Goal: Communication & Community: Participate in discussion

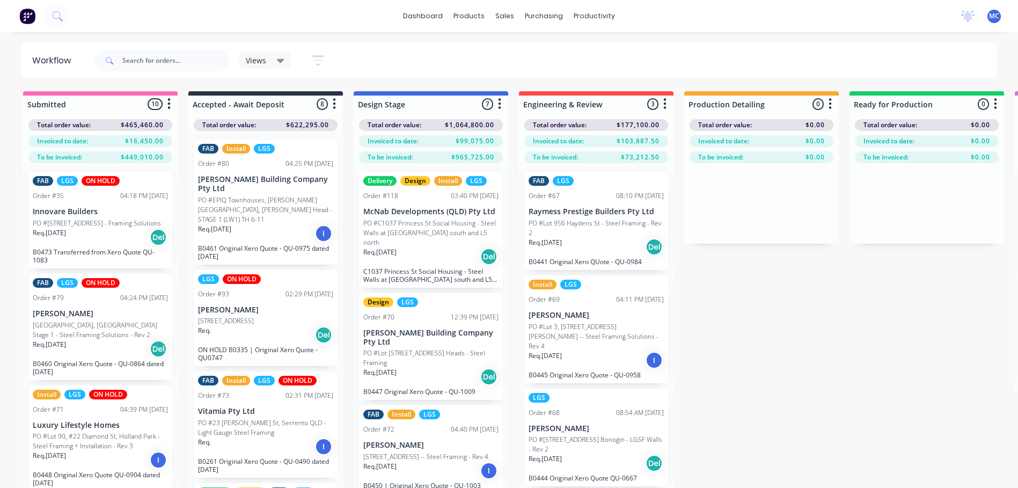
click at [30, 12] on img at bounding box center [27, 16] width 16 height 16
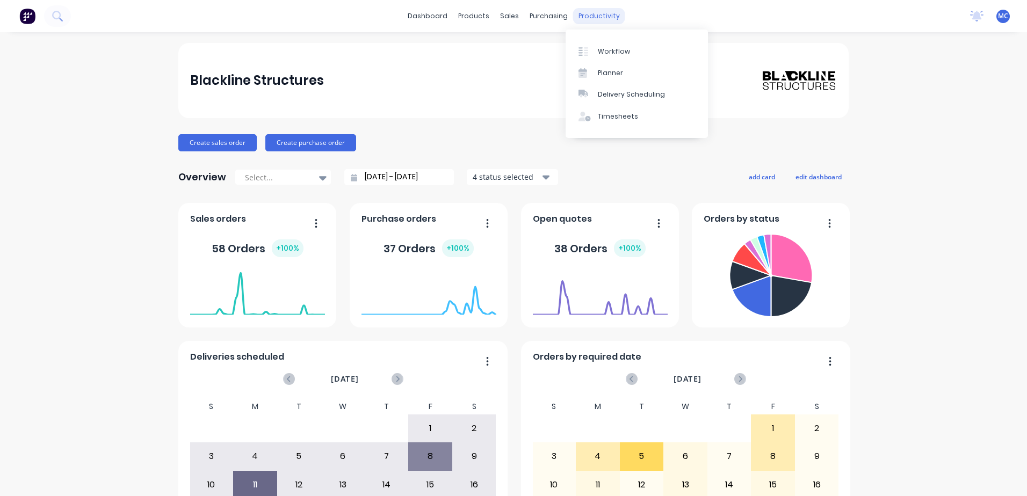
click at [598, 13] on div "productivity" at bounding box center [599, 16] width 52 height 16
click at [620, 53] on div "Workflow" at bounding box center [614, 52] width 32 height 10
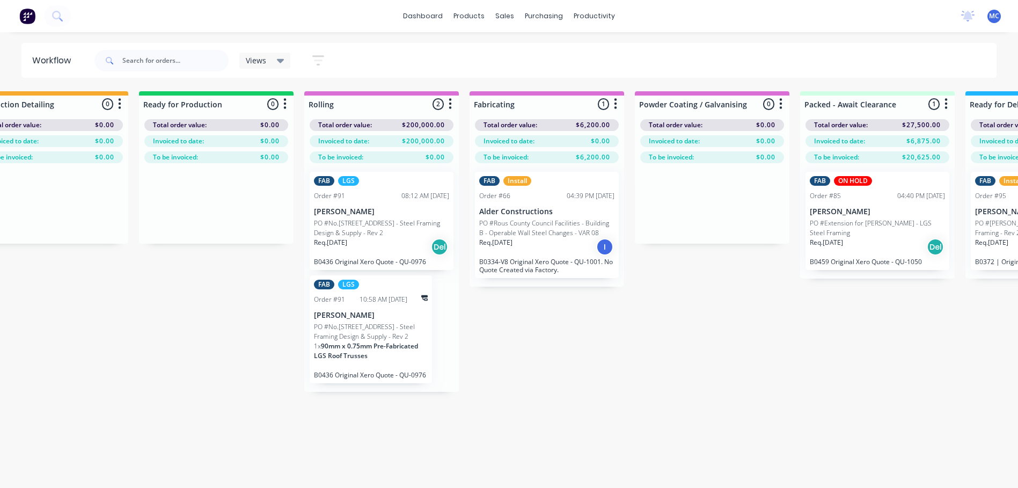
scroll to position [0, 778]
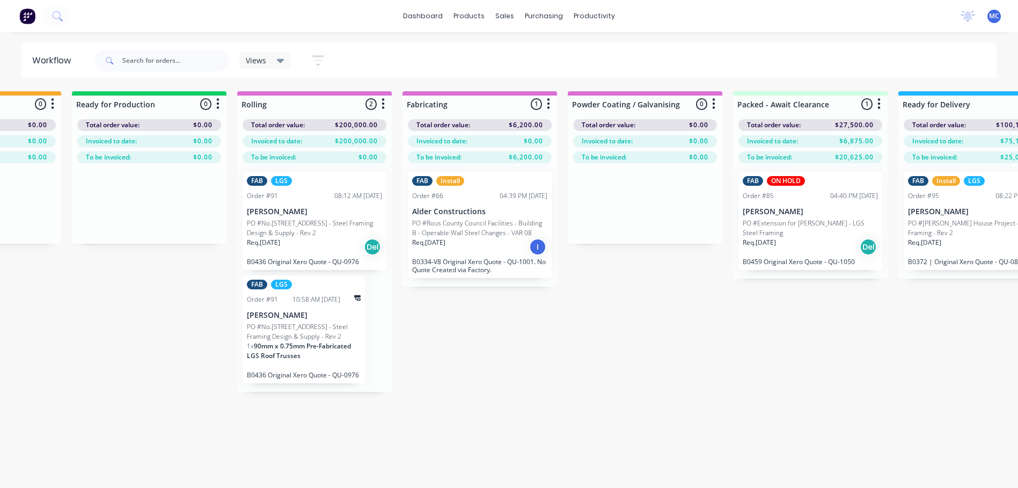
click at [300, 246] on div "Req. [DATE] Del" at bounding box center [314, 247] width 135 height 18
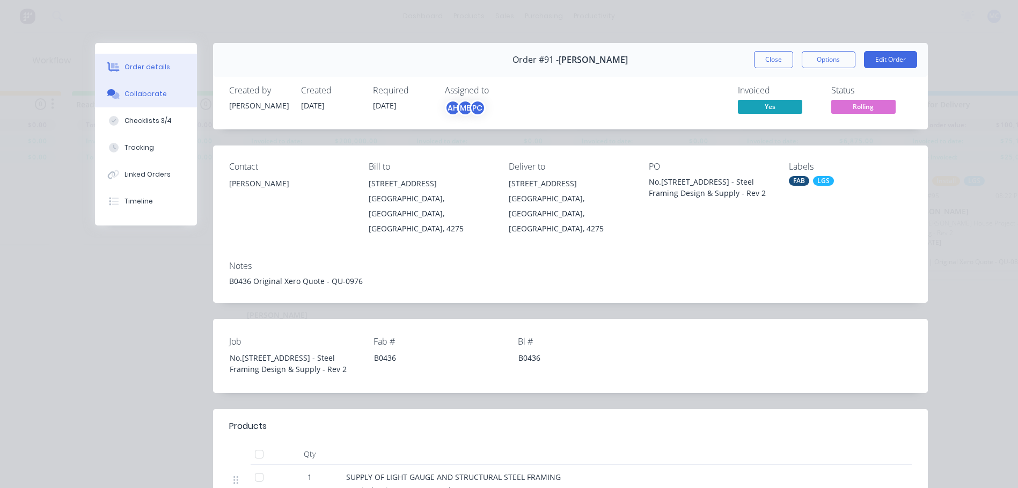
click at [127, 91] on div "Collaborate" at bounding box center [146, 94] width 42 height 10
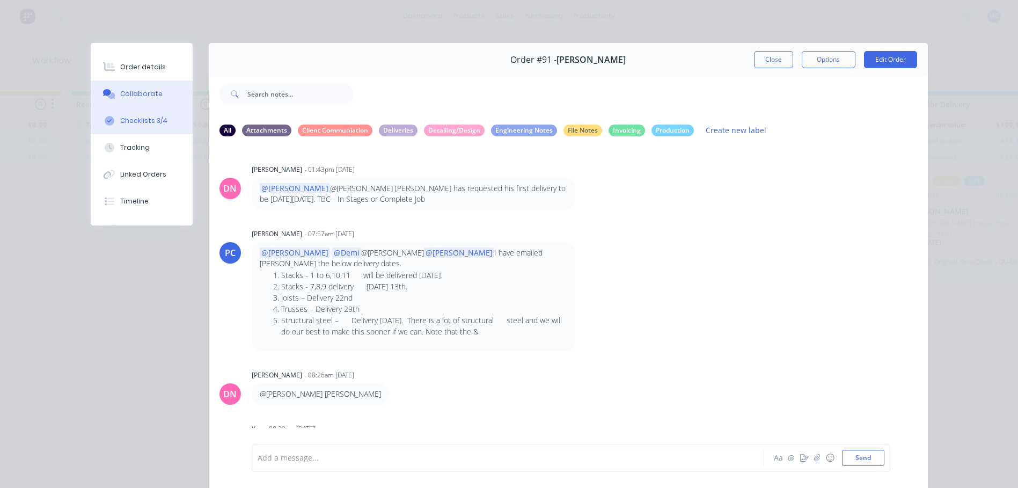
click at [139, 120] on div "Checklists 3/4" at bounding box center [143, 121] width 47 height 10
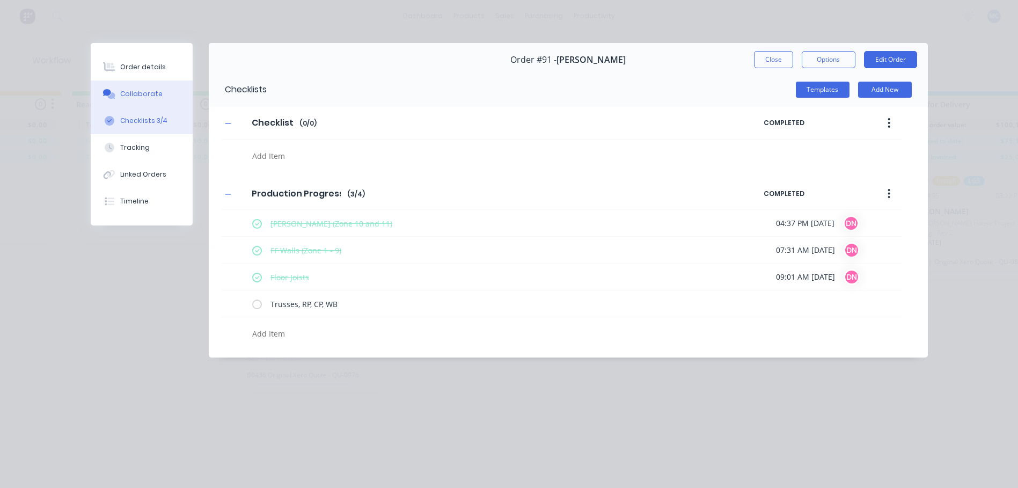
click at [137, 98] on div "Collaborate" at bounding box center [141, 94] width 42 height 10
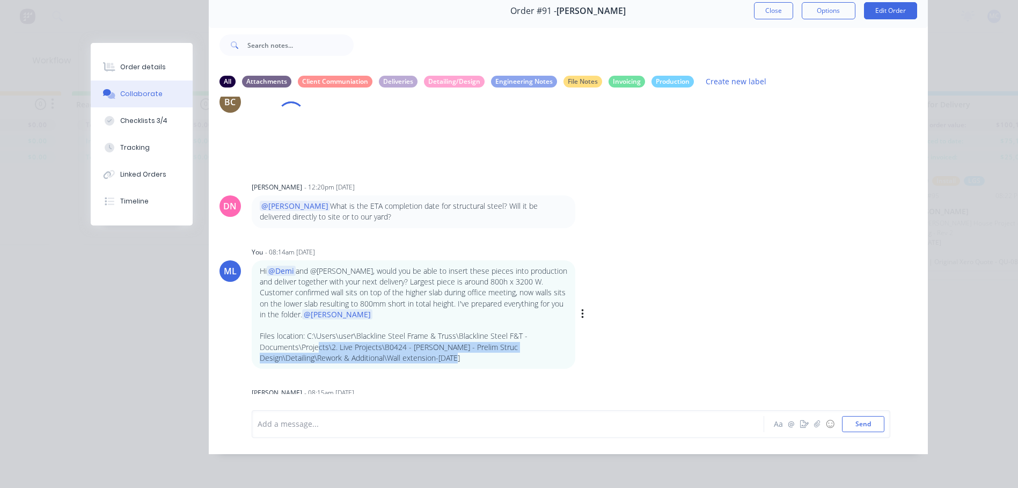
scroll to position [4792, 0]
drag, startPoint x: 474, startPoint y: 363, endPoint x: 303, endPoint y: 338, distance: 173.1
click at [303, 338] on p "Files location: C:\Users\user\Blackline Steel Frame & Truss\Blackline Steel F&T…" at bounding box center [414, 347] width 308 height 33
copy p "C:\Users\user\Blackline Steel Frame & Truss\Blackline Steel F&T - Documents\Pro…"
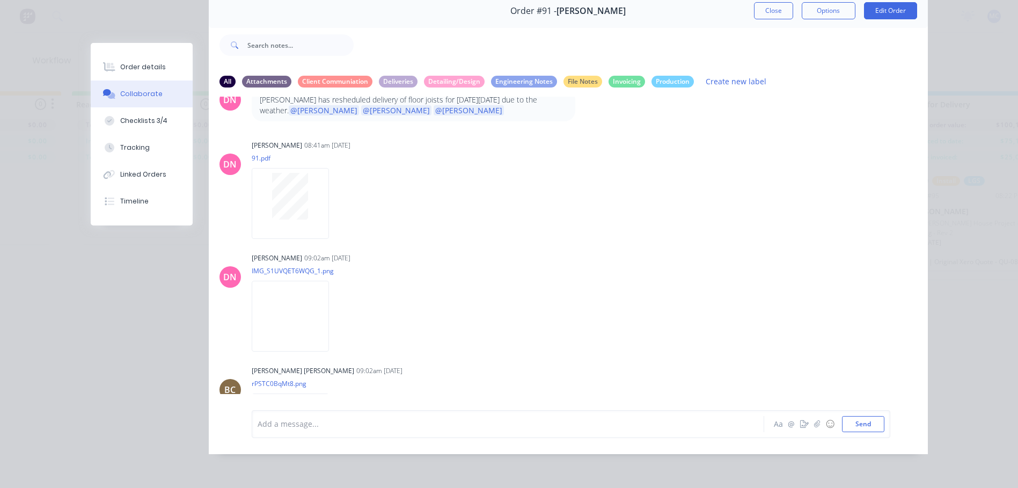
scroll to position [5550, 0]
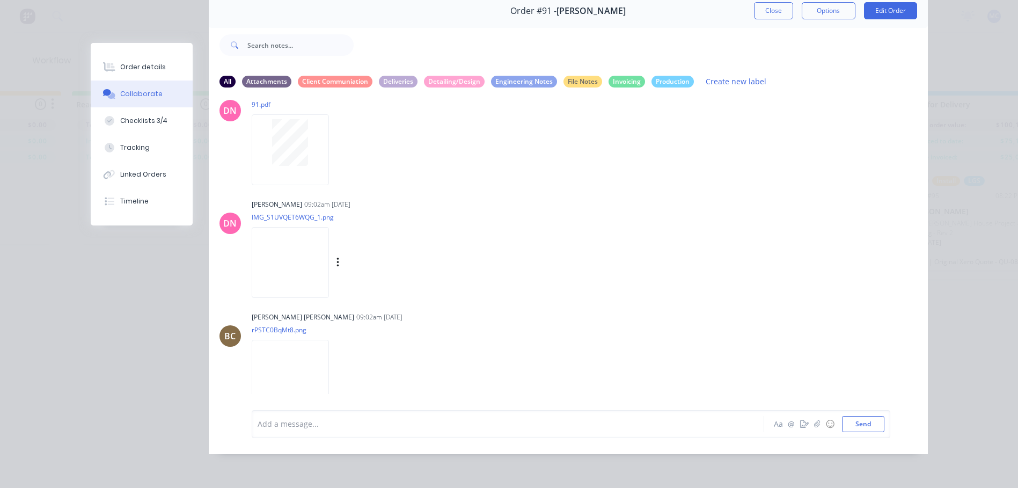
click at [286, 264] on img at bounding box center [290, 262] width 77 height 70
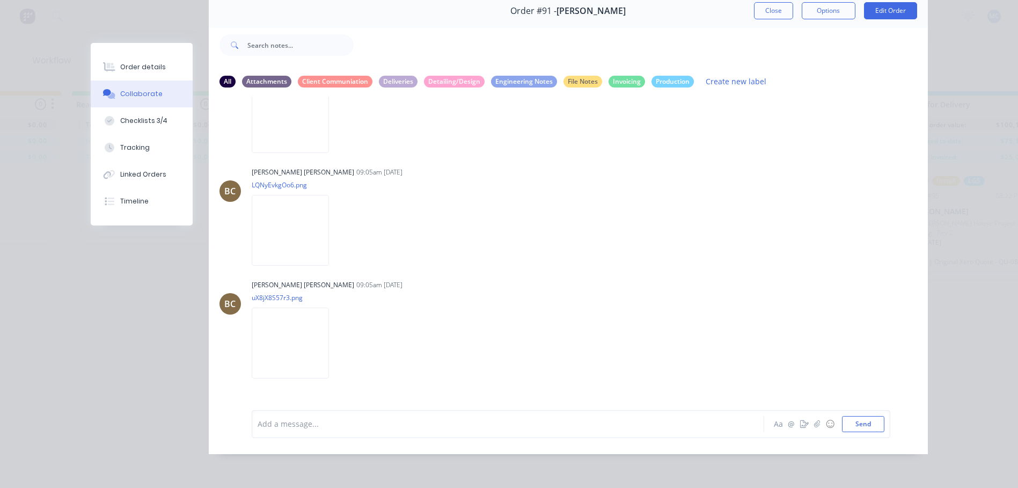
scroll to position [6255, 0]
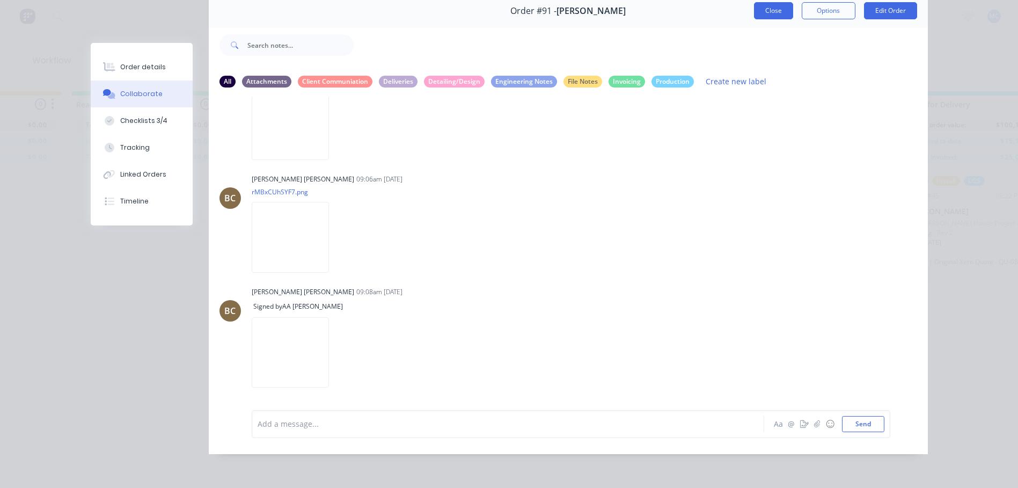
click at [774, 3] on button "Close" at bounding box center [773, 10] width 39 height 17
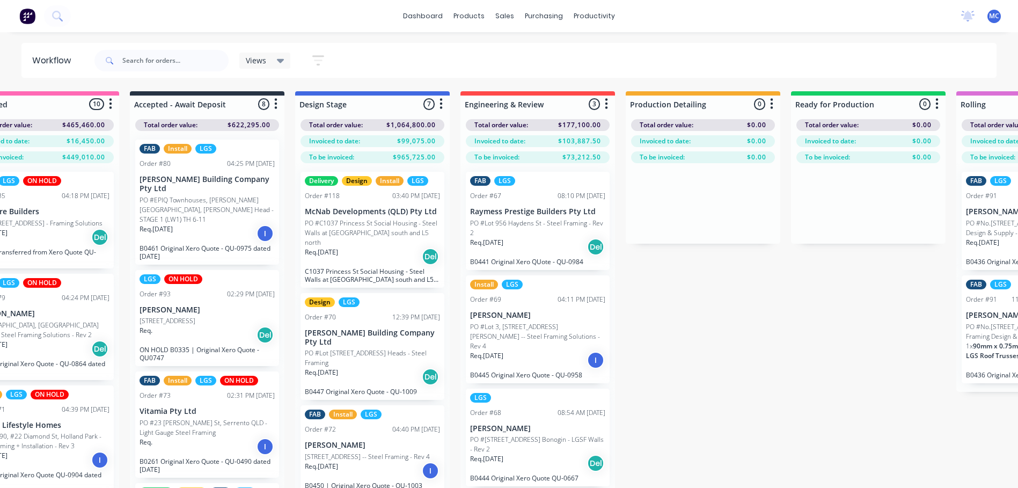
scroll to position [0, 0]
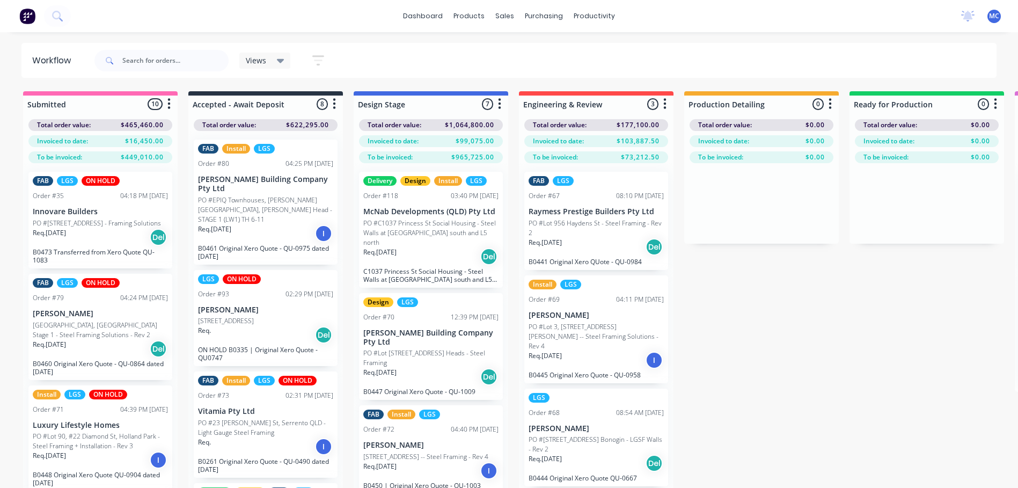
click at [612, 245] on div "Req. [DATE] Del" at bounding box center [596, 247] width 135 height 18
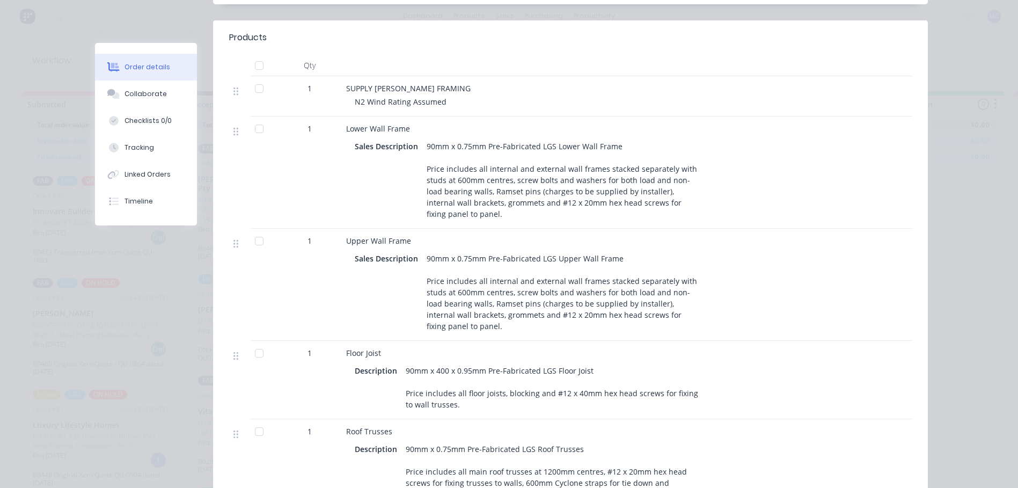
scroll to position [376, 0]
click at [125, 90] on div "Collaborate" at bounding box center [146, 94] width 42 height 10
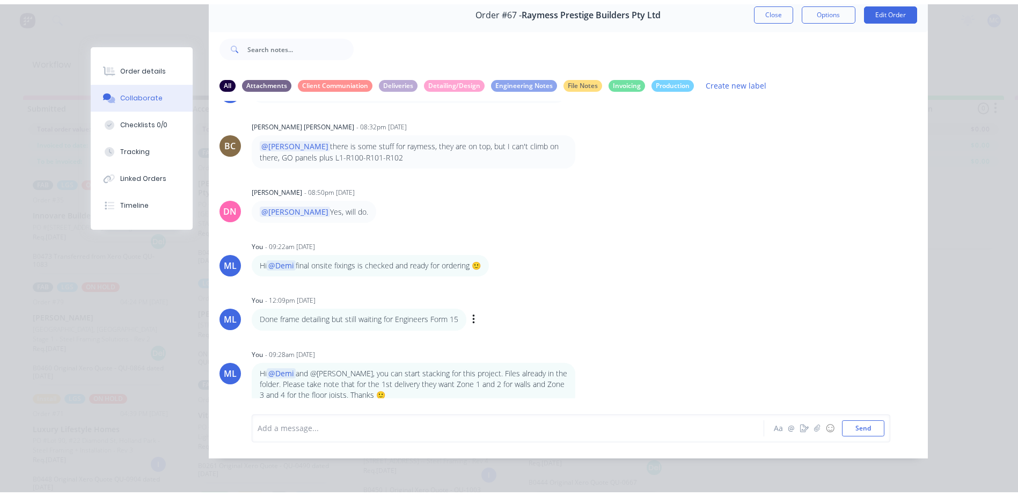
scroll to position [57, 0]
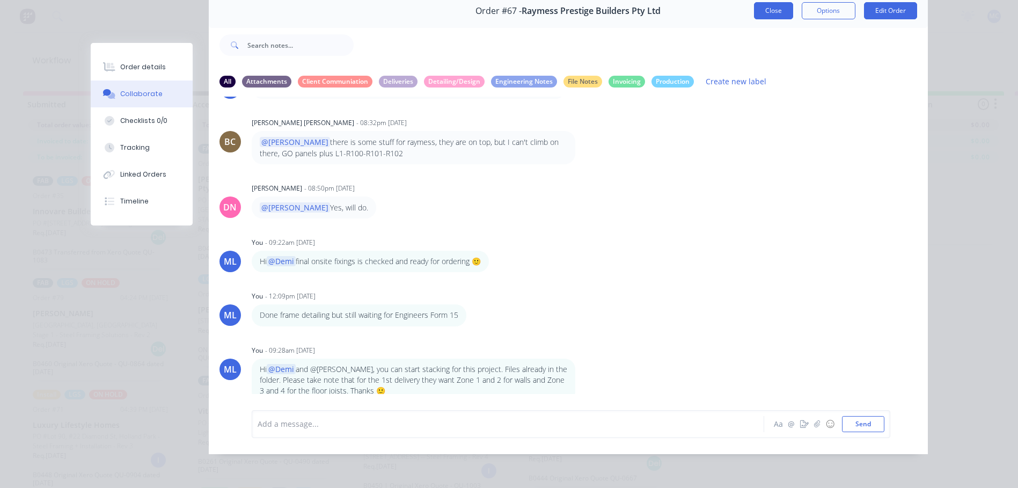
click at [782, 3] on button "Close" at bounding box center [773, 10] width 39 height 17
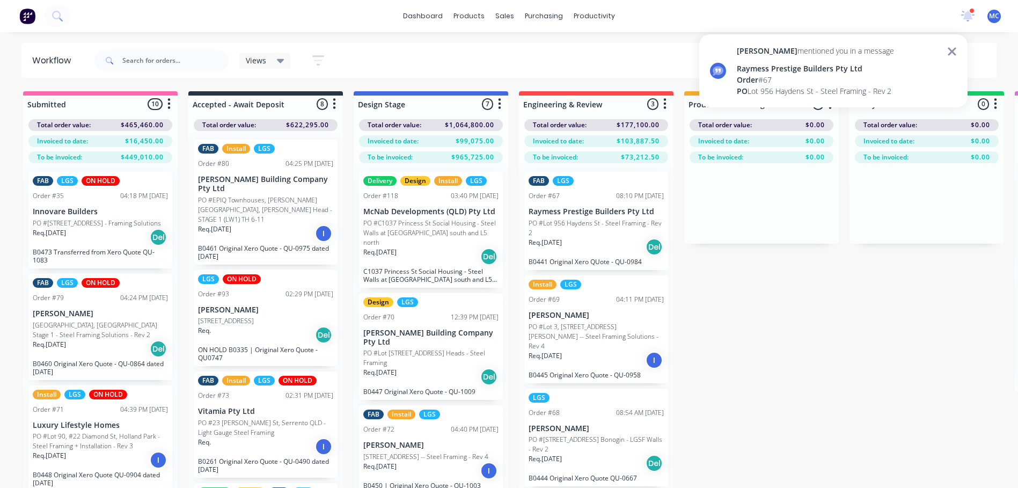
click at [770, 80] on div "Order # 67" at bounding box center [815, 79] width 157 height 11
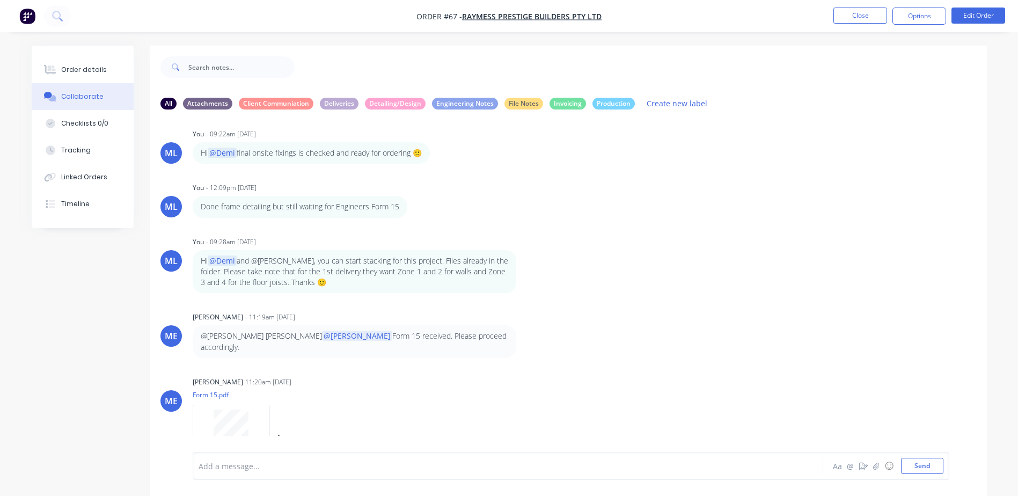
scroll to position [1915, 0]
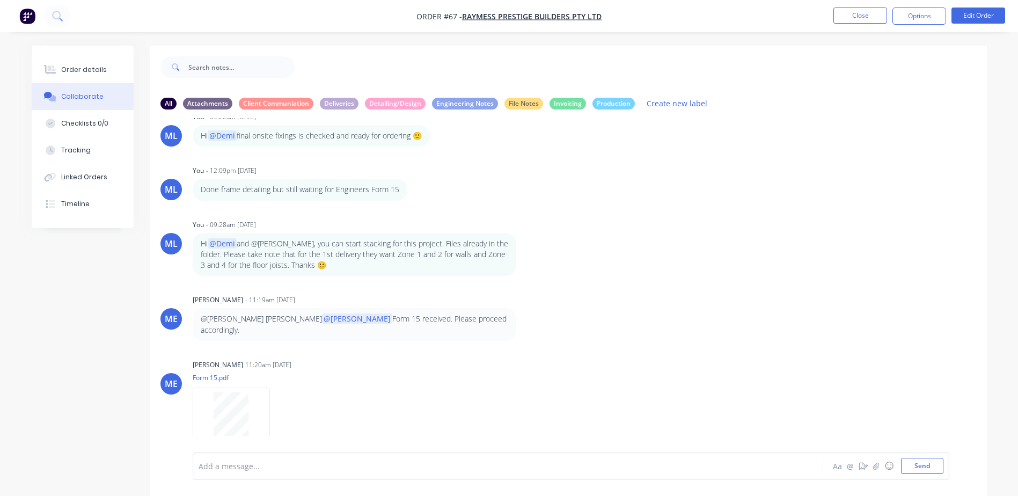
click at [359, 316] on p "@[PERSON_NAME] [PERSON_NAME] @[PERSON_NAME] Form 15 received. Please proceed ac…" at bounding box center [355, 325] width 308 height 22
click at [392, 319] on p "@[PERSON_NAME] [PERSON_NAME] @[PERSON_NAME] Form 15 received. Please proceed ac…" at bounding box center [355, 325] width 308 height 22
click at [363, 319] on p "@[PERSON_NAME] [PERSON_NAME] @[PERSON_NAME] Form 15 received. Please proceed ac…" at bounding box center [355, 325] width 308 height 22
click at [276, 463] on div at bounding box center [478, 466] width 558 height 11
click at [577, 468] on div "@Demi and @[PERSON_NAME] - I'm done with detailing the frames, please do a fina…" at bounding box center [478, 466] width 558 height 11
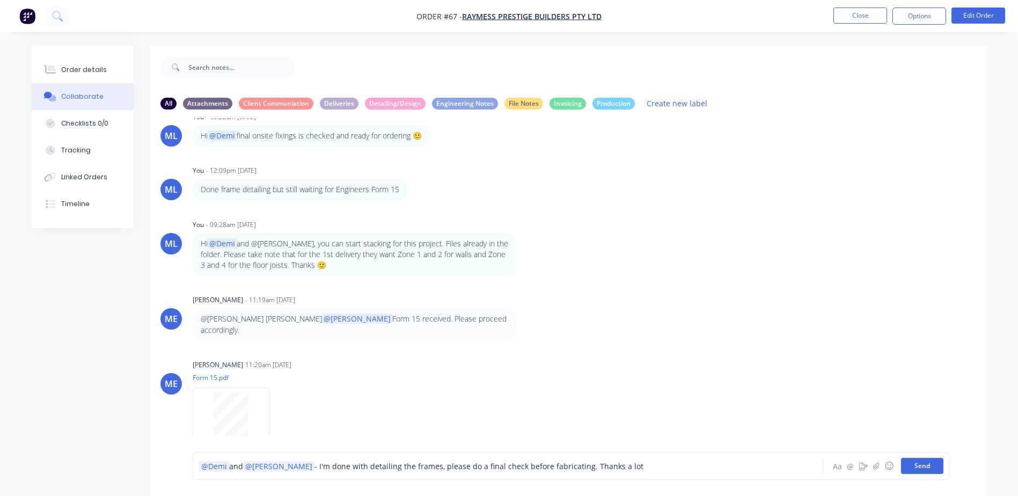
click at [920, 466] on button "Send" at bounding box center [922, 466] width 42 height 16
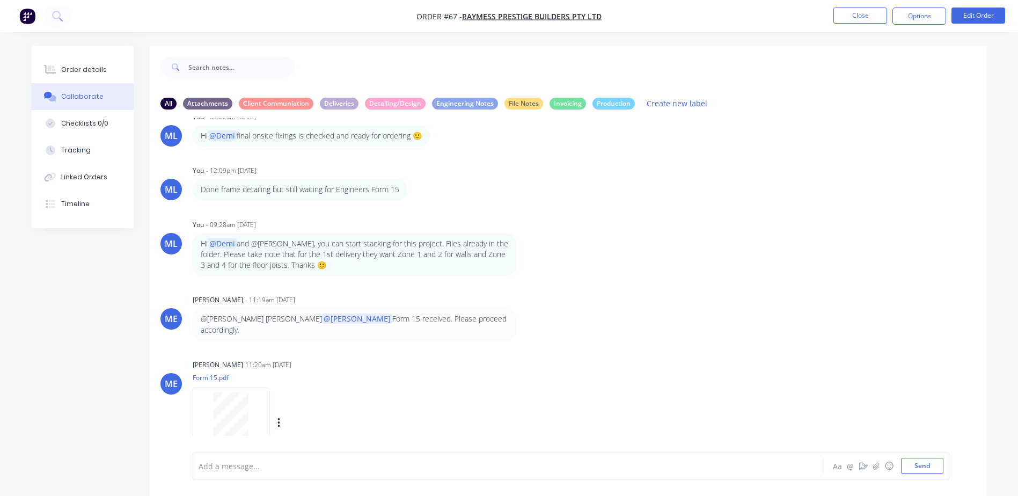
scroll to position [1970, 0]
